Goal: Task Accomplishment & Management: Manage account settings

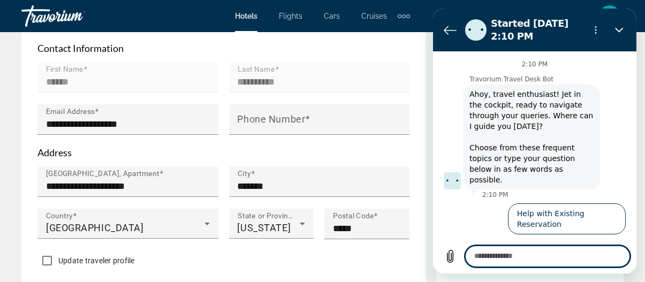
scroll to position [375, 0]
click at [83, 18] on div "Travorium" at bounding box center [74, 16] width 107 height 28
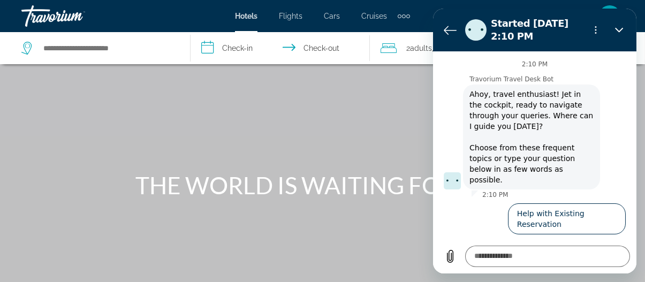
click at [61, 20] on div "Travorium" at bounding box center [74, 16] width 107 height 28
click at [616, 27] on icon "Close" at bounding box center [618, 30] width 9 height 9
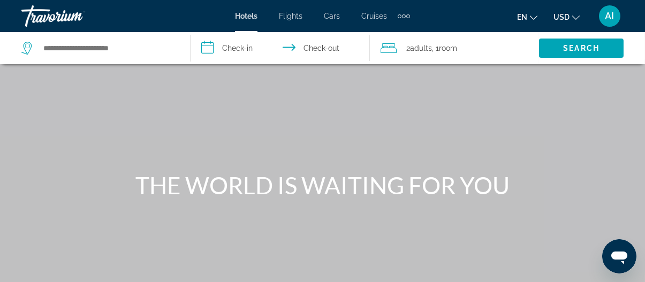
click at [609, 19] on span "AI" at bounding box center [609, 16] width 9 height 11
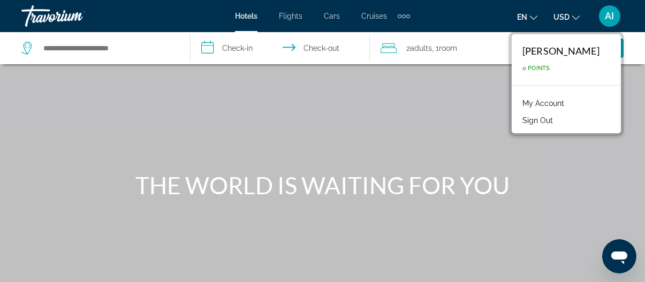
click at [541, 119] on button "Sign Out" at bounding box center [537, 120] width 41 height 14
